Goal: Task Accomplishment & Management: Complete application form

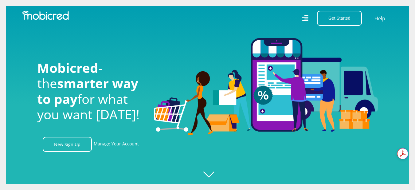
scroll to position [0, 788]
click at [81, 148] on link "New Sign Up" at bounding box center [67, 144] width 49 height 15
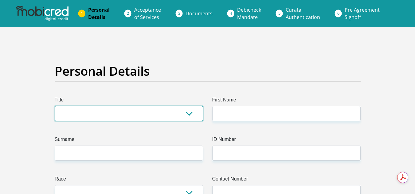
click at [155, 113] on select "Mr Ms Mrs Dr Other" at bounding box center [129, 113] width 148 height 15
select select "Mrs"
click at [55, 106] on select "Mr Ms Mrs Dr Other" at bounding box center [129, 113] width 148 height 15
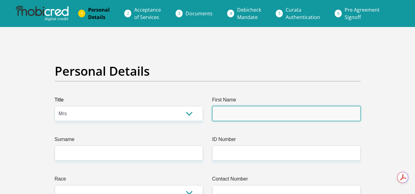
click at [232, 111] on input "First Name" at bounding box center [286, 113] width 148 height 15
type input "Geraldene"
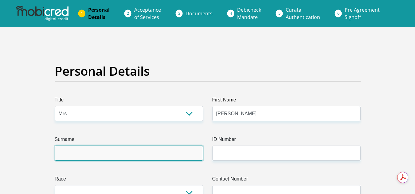
click at [120, 150] on input "Surname" at bounding box center [129, 153] width 148 height 15
type input "Davis"
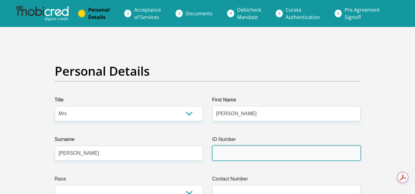
click at [229, 155] on input "ID Number" at bounding box center [286, 153] width 148 height 15
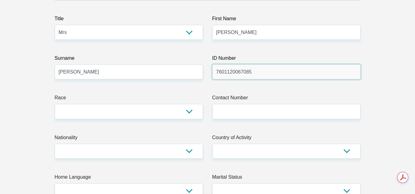
type input "7601120067085"
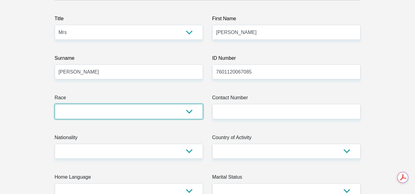
click at [191, 113] on select "Black Coloured Indian White Other" at bounding box center [129, 111] width 148 height 15
select select "4"
click at [55, 104] on select "Black Coloured Indian White Other" at bounding box center [129, 111] width 148 height 15
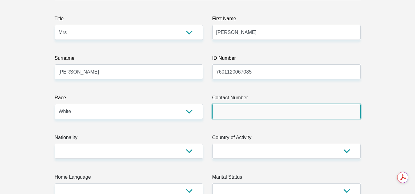
click at [217, 114] on input "Contact Number" at bounding box center [286, 111] width 148 height 15
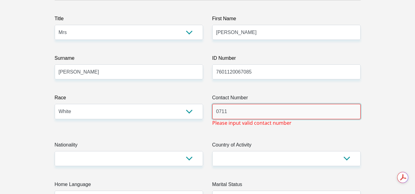
type input "0711829921"
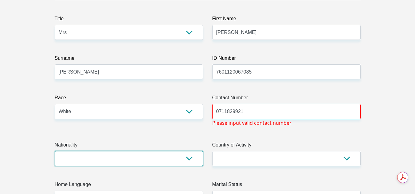
select select "ZAF"
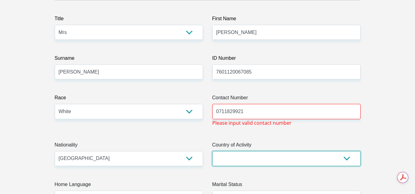
select select "ZAF"
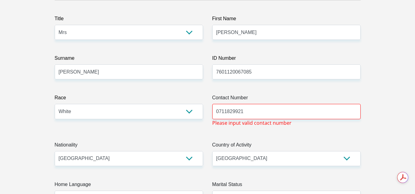
type input "21 San Michelle Meenthuis, Makoustraat, Van der Hoffpark, 2522"
type input "21"
type input "Potchefstroom"
type input "2531"
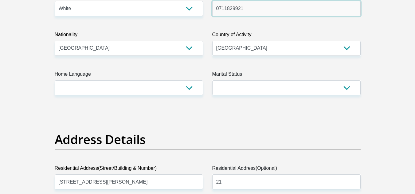
scroll to position [214, 0]
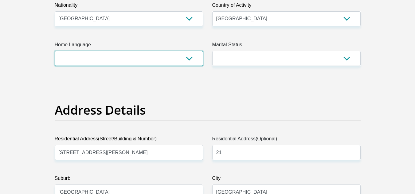
click at [189, 61] on select "Afrikaans English Sepedi South Ndebele Southern Sotho Swati Tsonga Tswana Venda…" at bounding box center [129, 58] width 148 height 15
select select "afr"
click at [55, 51] on select "Afrikaans English Sepedi South Ndebele Southern Sotho Swati Tsonga Tswana Venda…" at bounding box center [129, 58] width 148 height 15
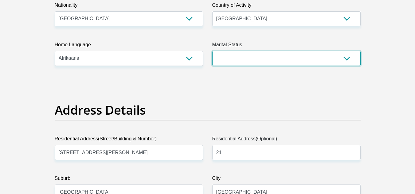
click at [243, 60] on select "Married ANC Single Divorced Widowed Married COP or Customary Law" at bounding box center [286, 58] width 148 height 15
select select "3"
click at [212, 51] on select "Married ANC Single Divorced Widowed Married COP or Customary Law" at bounding box center [286, 58] width 148 height 15
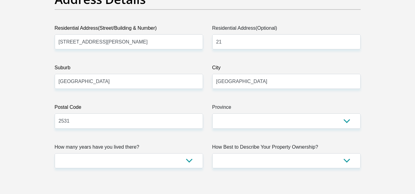
scroll to position [0, 0]
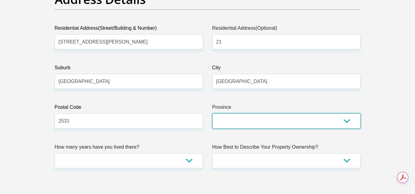
click at [310, 119] on select "Eastern Cape Free State Gauteng KwaZulu-Natal Limpopo Mpumalanga Northern Cape …" at bounding box center [286, 121] width 148 height 15
select select "North West"
click at [212, 114] on select "Eastern Cape Free State Gauteng KwaZulu-Natal Limpopo Mpumalanga Northern Cape …" at bounding box center [286, 121] width 148 height 15
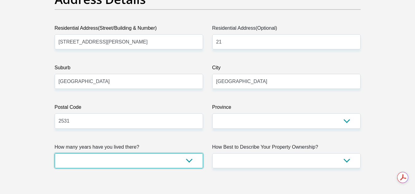
click at [185, 161] on select "less than 1 year 1-3 years 3-5 years 5+ years" at bounding box center [129, 161] width 148 height 15
select select "2"
click at [55, 154] on select "less than 1 year 1-3 years 3-5 years 5+ years" at bounding box center [129, 161] width 148 height 15
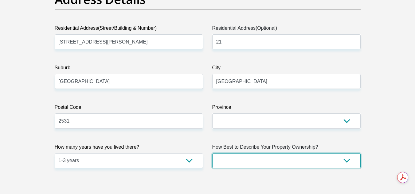
click at [248, 160] on select "Owned Rented Family Owned Company Dwelling" at bounding box center [286, 161] width 148 height 15
select select "parents"
click at [212, 154] on select "Owned Rented Family Owned Company Dwelling" at bounding box center [286, 161] width 148 height 15
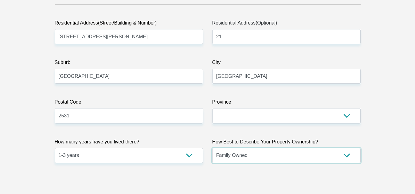
scroll to position [331, 0]
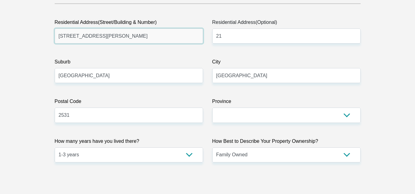
click at [200, 37] on input "21 San Michelle Meenthuis, Makoustraat, Van der Hoffpark, 2522" at bounding box center [129, 36] width 148 height 15
type input "23 Jasmyn Street"
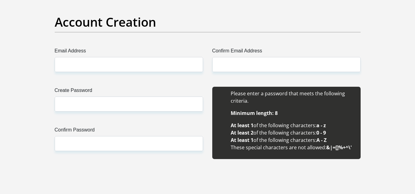
scroll to position [508, 0]
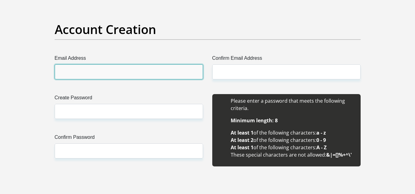
click at [114, 73] on input "Email Address" at bounding box center [129, 72] width 148 height 15
type input "geraldenedavis@gmail.com"
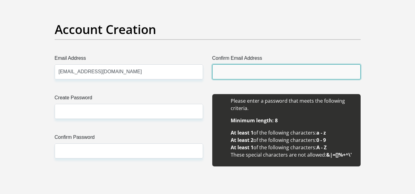
type input "geraldenedavis@gmail.com"
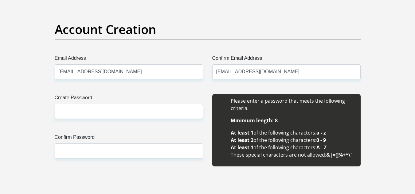
type input "Geraldene"
type input "Davis"
type input "0711829921"
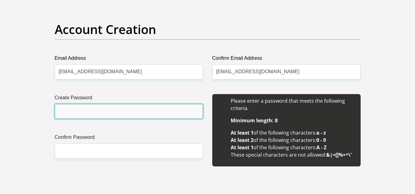
click at [85, 114] on input "Create Password" at bounding box center [129, 111] width 148 height 15
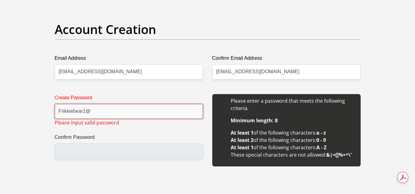
scroll to position [0, 0]
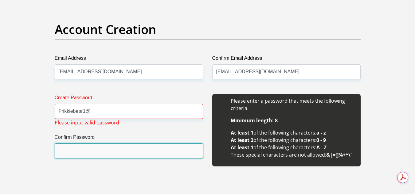
click at [69, 152] on input "Confirm Password" at bounding box center [129, 151] width 148 height 15
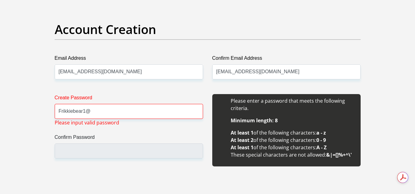
drag, startPoint x: 67, startPoint y: 172, endPoint x: 67, endPoint y: 147, distance: 25.2
click at [67, 147] on div "Create Password Frikkiebear1@ Please input valid password Confirm Password" at bounding box center [129, 133] width 158 height 79
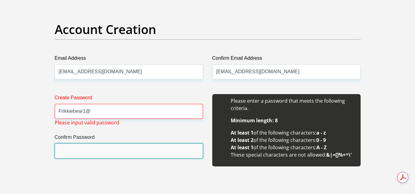
click at [67, 149] on input "Confirm Password" at bounding box center [129, 151] width 148 height 15
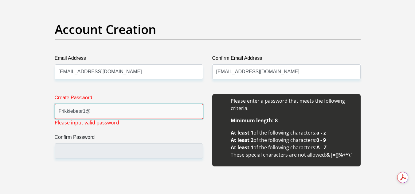
click at [99, 110] on input "Frikkiebear1@" at bounding box center [129, 111] width 148 height 15
type input "F"
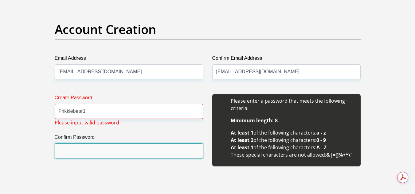
click at [84, 148] on input "Confirm Password" at bounding box center [129, 151] width 148 height 15
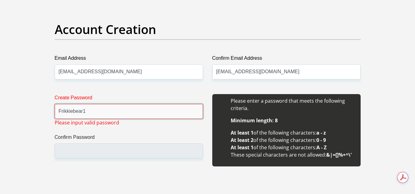
click at [88, 111] on input "Frikkiebear1" at bounding box center [129, 111] width 148 height 15
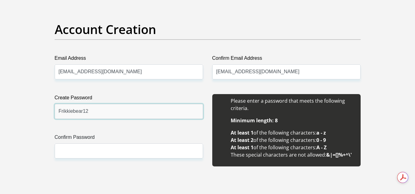
type input "Frikkiebear12"
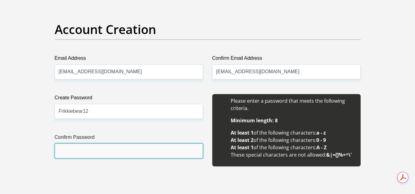
click at [76, 149] on input "Confirm Password" at bounding box center [129, 151] width 148 height 15
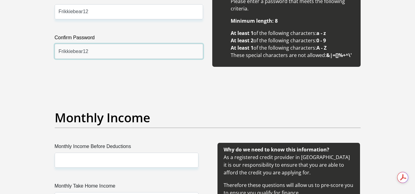
scroll to position [675, 0]
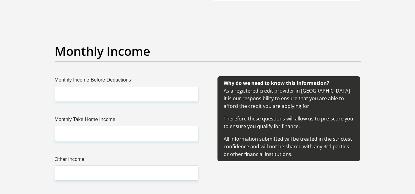
type input "Frikkiebear12"
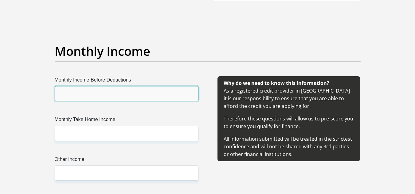
click at [162, 95] on input "Monthly Income Before Deductions" at bounding box center [127, 93] width 144 height 15
type input "17000"
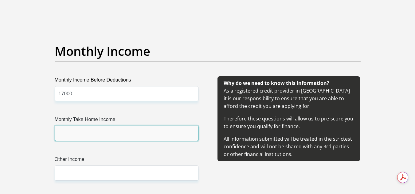
click at [102, 135] on input "Monthly Take Home Income" at bounding box center [127, 133] width 144 height 15
type input "16000"
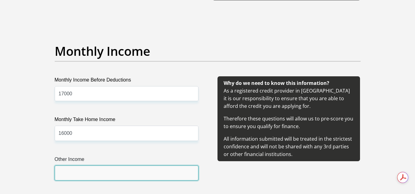
click at [85, 173] on input "Other Income" at bounding box center [127, 173] width 144 height 15
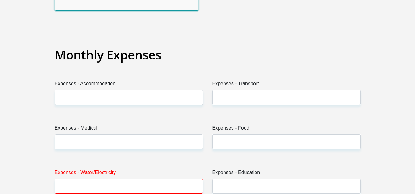
scroll to position [849, 0]
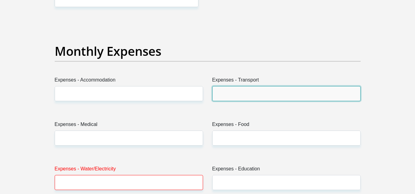
click at [266, 88] on input "Expenses - Transport" at bounding box center [286, 93] width 148 height 15
type input "500"
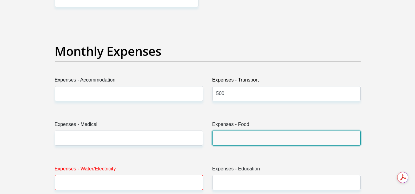
click at [235, 137] on input "Expenses - Food" at bounding box center [286, 138] width 148 height 15
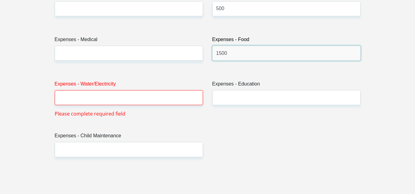
scroll to position [941, 0]
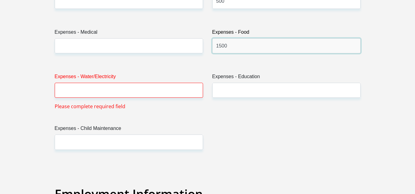
type input "1500"
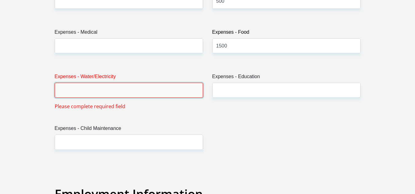
click at [103, 93] on input "Expenses - Water/Electricity" at bounding box center [129, 90] width 148 height 15
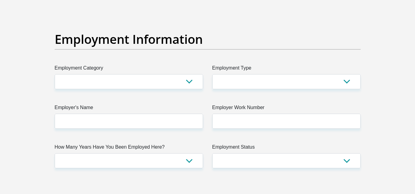
scroll to position [1082, 0]
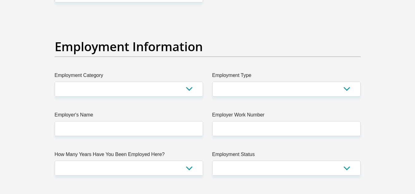
type input "200"
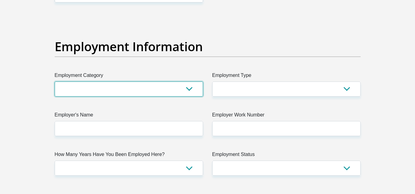
click at [190, 91] on select "AGRICULTURE ALCOHOL & TOBACCO CONSTRUCTION MATERIALS METALLURGY EQUIPMENT FOR R…" at bounding box center [129, 89] width 148 height 15
select select "17"
click at [55, 82] on select "AGRICULTURE ALCOHOL & TOBACCO CONSTRUCTION MATERIALS METALLURGY EQUIPMENT FOR R…" at bounding box center [129, 89] width 148 height 15
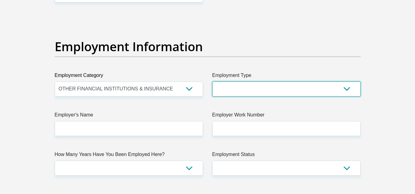
click at [238, 90] on select "College/Lecturer Craft Seller Creative Driver Executive Farmer Forces - Non Com…" at bounding box center [286, 89] width 148 height 15
select select "Semi-Professional Worker"
click at [212, 82] on select "College/Lecturer Craft Seller Creative Driver Executive Farmer Forces - Non Com…" at bounding box center [286, 89] width 148 height 15
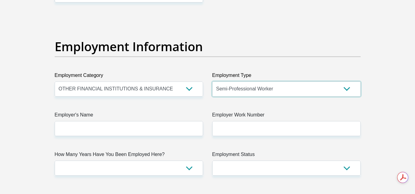
scroll to position [0, 0]
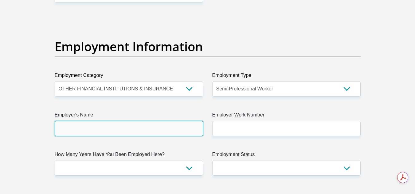
click at [186, 130] on input "Employer's Name" at bounding box center [129, 128] width 148 height 15
type input "MGTaxAdvisors"
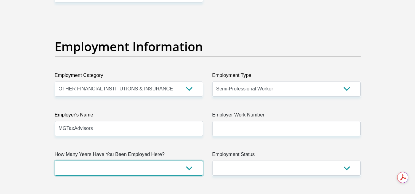
click at [188, 169] on select "less than 1 year 1-3 years 3-5 years 5+ years" at bounding box center [129, 168] width 148 height 15
select select "24"
click at [55, 161] on select "less than 1 year 1-3 years 3-5 years 5+ years" at bounding box center [129, 168] width 148 height 15
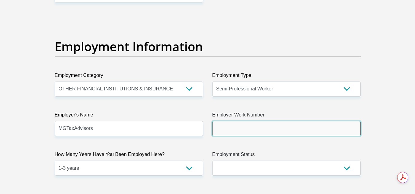
click at [231, 128] on input "Employer Work Number" at bounding box center [286, 128] width 148 height 15
type input "0628377653"
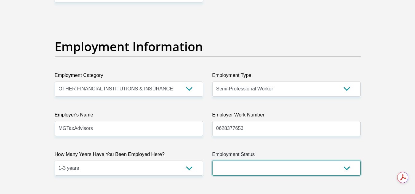
click at [249, 169] on select "Permanent/Full-time Part-time/Casual Contract Worker Self-Employed Housewife Re…" at bounding box center [286, 168] width 148 height 15
select select "1"
click at [212, 161] on select "Permanent/Full-time Part-time/Casual Contract Worker Self-Employed Housewife Re…" at bounding box center [286, 168] width 148 height 15
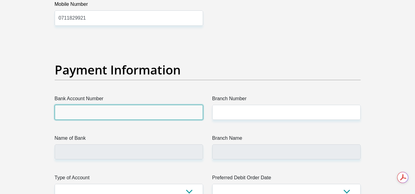
click at [153, 115] on input "Bank Account Number" at bounding box center [129, 112] width 148 height 15
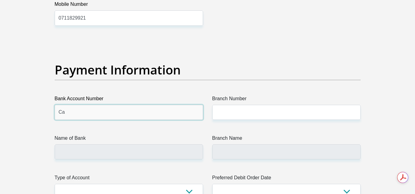
type input "C"
type input "1654894549"
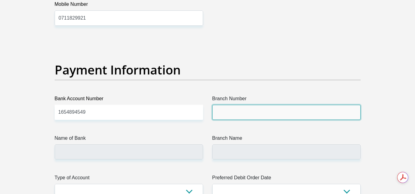
click at [231, 113] on input "Branch Number" at bounding box center [286, 112] width 148 height 15
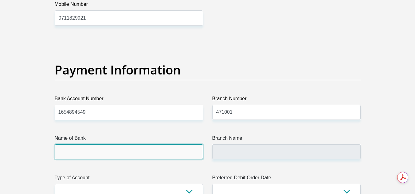
click at [186, 148] on input "Name of Bank" at bounding box center [129, 152] width 148 height 15
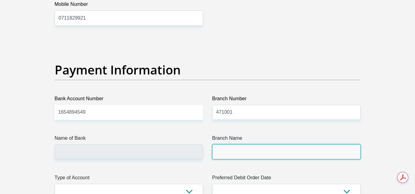
click at [222, 152] on input "Branch Name" at bounding box center [286, 152] width 148 height 15
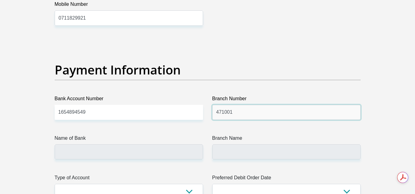
click at [241, 109] on input "471001" at bounding box center [286, 112] width 148 height 15
type input "470010"
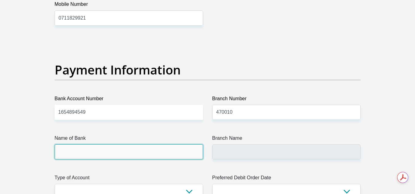
click at [196, 152] on input "Name of Bank" at bounding box center [129, 152] width 148 height 15
type input "CAPITEC BANK LIMITED"
type input "CAPITEC BANK CPC"
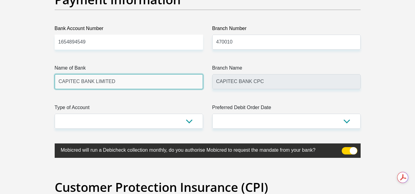
scroll to position [1440, 0]
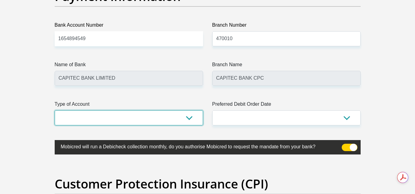
click at [188, 118] on select "Cheque Savings" at bounding box center [129, 118] width 148 height 15
select select "SAV"
click at [55, 111] on select "Cheque Savings" at bounding box center [129, 118] width 148 height 15
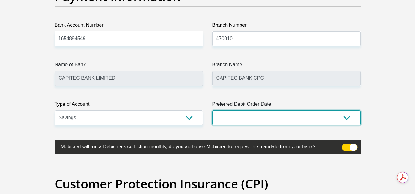
click at [241, 118] on select "1st 2nd 3rd 4th 5th 7th 18th 19th 20th 21st 22nd 23rd 24th 25th 26th 27th 28th …" at bounding box center [286, 118] width 148 height 15
select select "30"
click at [212, 111] on select "1st 2nd 3rd 4th 5th 7th 18th 19th 20th 21st 22nd 23rd 24th 25th 26th 27th 28th …" at bounding box center [286, 118] width 148 height 15
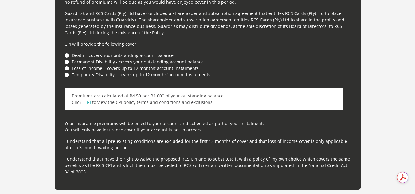
scroll to position [1721, 0]
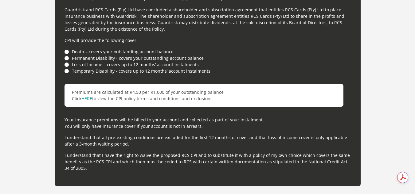
click at [69, 51] on li "Death – covers your outstanding account balance" at bounding box center [208, 52] width 286 height 6
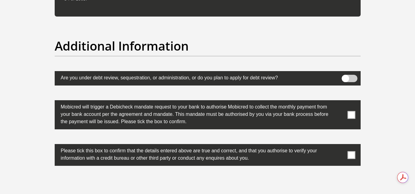
scroll to position [1887, 0]
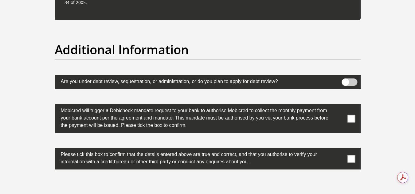
click at [352, 117] on span at bounding box center [351, 119] width 8 height 8
click at [339, 106] on input "checkbox" at bounding box center [339, 106] width 0 height 0
click at [354, 158] on span at bounding box center [351, 159] width 8 height 8
click at [339, 150] on input "checkbox" at bounding box center [339, 150] width 0 height 0
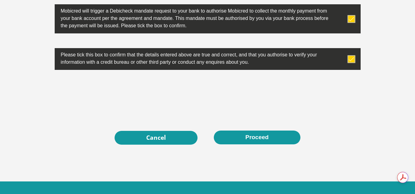
scroll to position [2009, 0]
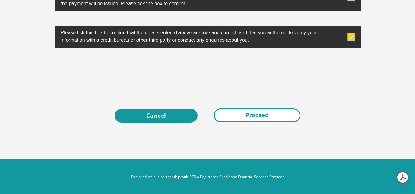
click at [241, 118] on button "Proceed" at bounding box center [257, 116] width 87 height 14
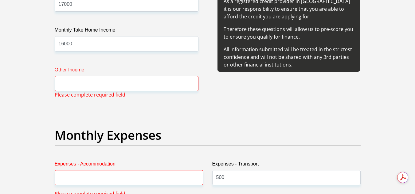
scroll to position [764, 0]
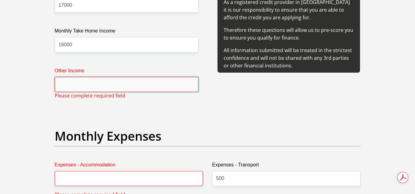
click at [92, 83] on input "Other Income" at bounding box center [127, 84] width 144 height 15
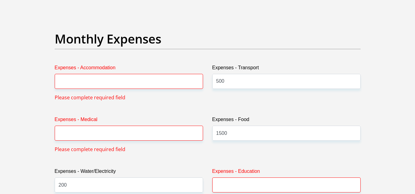
scroll to position [865, 0]
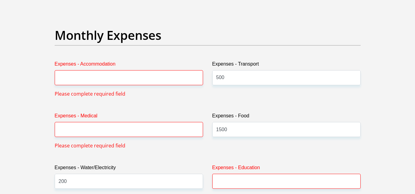
type input "0"
click at [179, 78] on input "Expenses - Accommodation" at bounding box center [129, 77] width 148 height 15
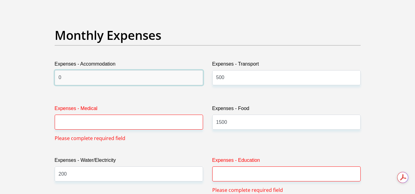
scroll to position [0, 0]
type input "0"
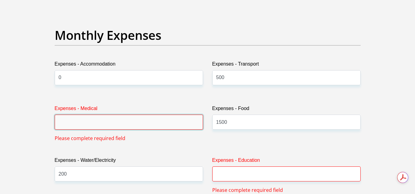
click at [162, 120] on input "Expenses - Medical" at bounding box center [129, 122] width 148 height 15
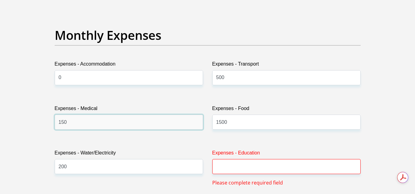
type input "150"
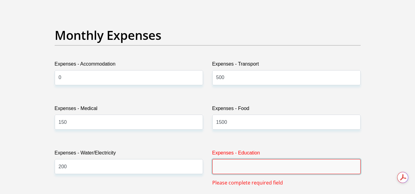
click at [234, 165] on input "Expenses - Education" at bounding box center [286, 166] width 148 height 15
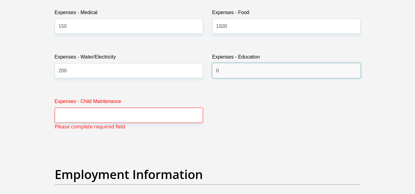
scroll to position [983, 0]
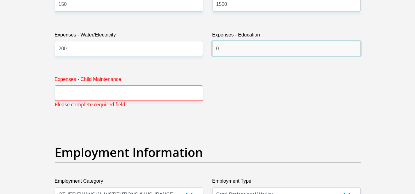
type input "0"
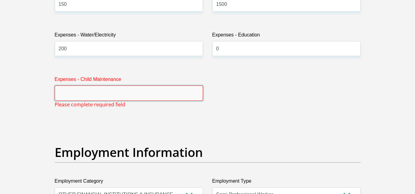
click at [177, 95] on input "Expenses - Child Maintenance" at bounding box center [129, 93] width 148 height 15
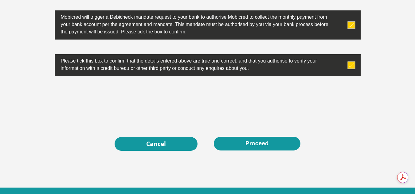
scroll to position [0, 0]
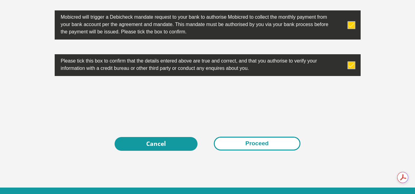
type input "0"
click at [267, 148] on button "Proceed" at bounding box center [257, 144] width 87 height 14
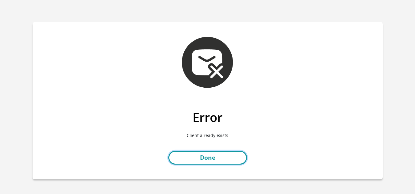
click at [197, 160] on link "Done" at bounding box center [207, 158] width 79 height 14
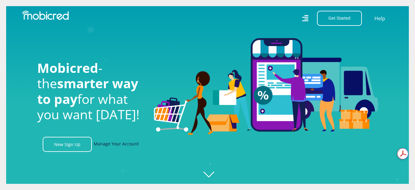
scroll to position [0, 1138]
click at [121, 148] on link "Manage Your Account" at bounding box center [116, 144] width 45 height 15
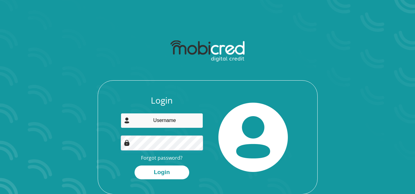
click at [139, 120] on input "email" at bounding box center [162, 120] width 82 height 15
type input "[EMAIL_ADDRESS][DOMAIN_NAME]"
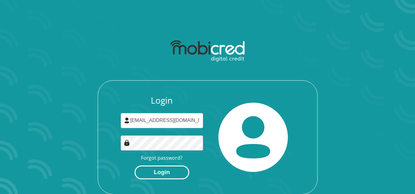
click at [156, 174] on button "Login" at bounding box center [162, 173] width 55 height 14
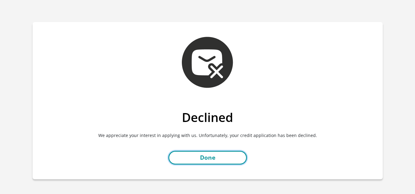
click at [178, 158] on link "Done" at bounding box center [207, 158] width 79 height 14
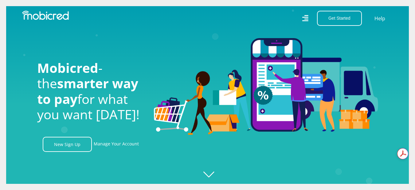
scroll to position [0, 1401]
